Goal: Find specific page/section: Find specific page/section

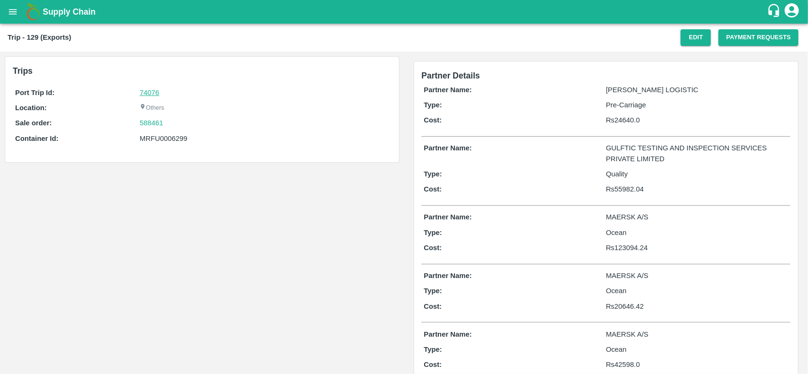
click at [156, 90] on link "74076" at bounding box center [149, 93] width 19 height 8
click at [168, 123] on div "588461" at bounding box center [264, 123] width 249 height 10
copy link
click at [168, 123] on div "588461" at bounding box center [264, 123] width 249 height 10
copy link "588461"
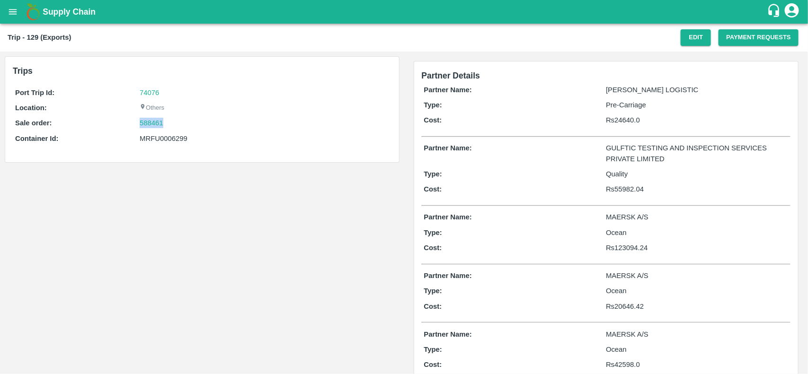
click at [168, 123] on div "588461" at bounding box center [264, 123] width 249 height 10
drag, startPoint x: 168, startPoint y: 123, endPoint x: 148, endPoint y: 124, distance: 19.9
click at [148, 124] on div "588461" at bounding box center [264, 123] width 249 height 10
click at [148, 124] on link "588461" at bounding box center [152, 123] width 24 height 10
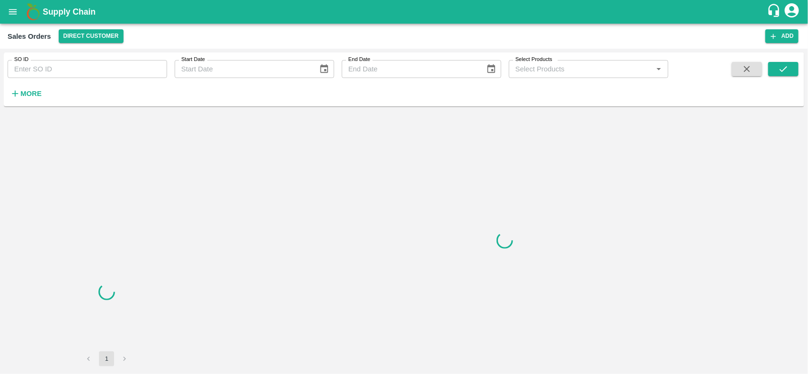
click at [51, 77] on input "SO ID" at bounding box center [87, 69] width 159 height 18
drag, startPoint x: 51, startPoint y: 77, endPoint x: 136, endPoint y: 76, distance: 85.6
click at [51, 77] on input "SO ID" at bounding box center [87, 69] width 159 height 18
click at [51, 77] on input "588461" at bounding box center [87, 69] width 159 height 18
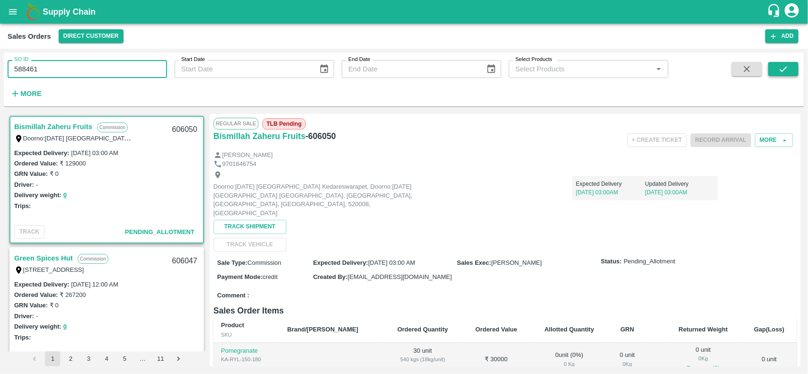
type input "588461"
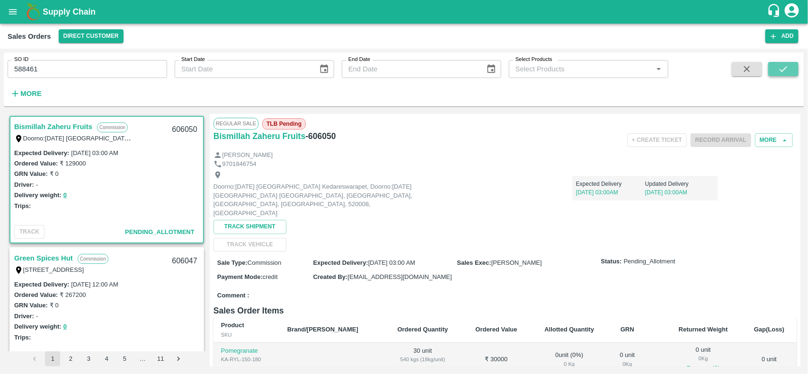
click at [786, 65] on icon "submit" at bounding box center [783, 69] width 10 height 10
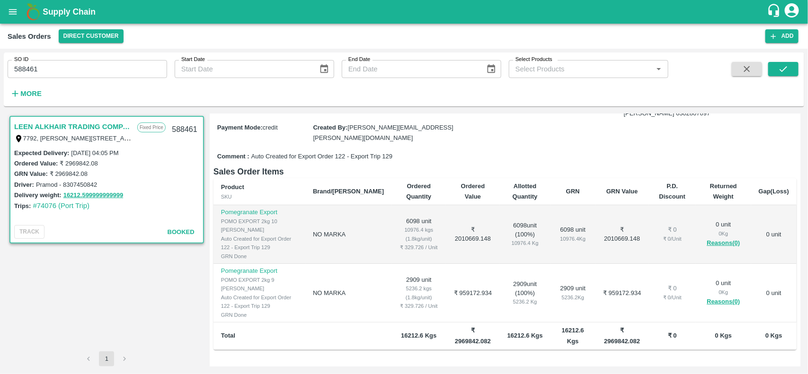
scroll to position [150, 0]
